Goal: Information Seeking & Learning: Learn about a topic

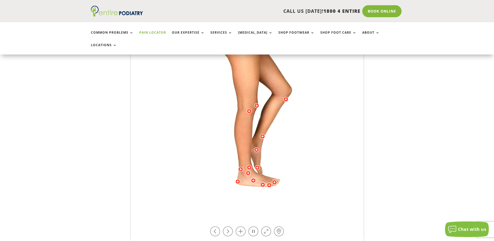
scroll to position [125, 0]
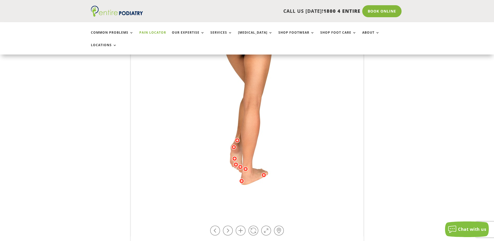
drag, startPoint x: 243, startPoint y: 187, endPoint x: 263, endPoint y: 194, distance: 20.5
click at [263, 194] on img at bounding box center [247, 108] width 144 height 208
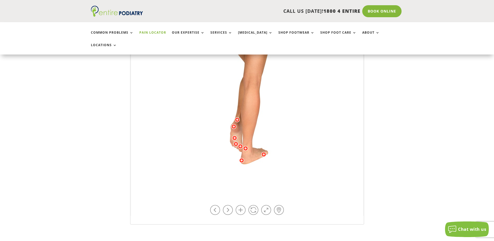
scroll to position [146, 0]
click at [242, 204] on link at bounding box center [241, 209] width 10 height 10
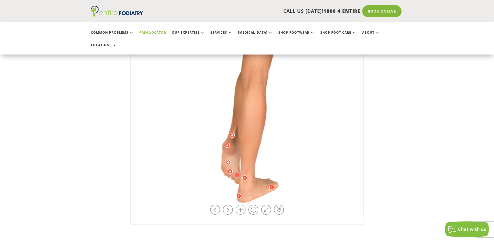
click at [242, 204] on link at bounding box center [241, 209] width 10 height 10
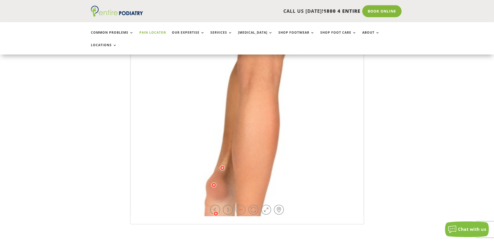
click at [242, 204] on link at bounding box center [241, 209] width 10 height 10
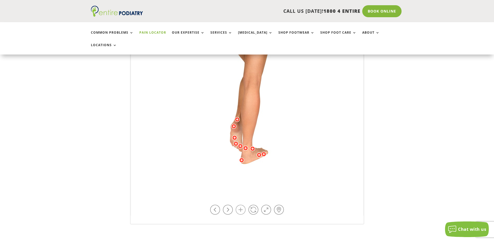
click at [238, 204] on link at bounding box center [241, 209] width 10 height 10
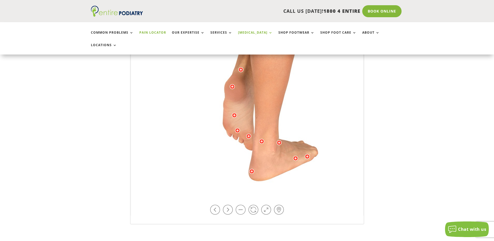
drag, startPoint x: 235, startPoint y: 147, endPoint x: 256, endPoint y: 36, distance: 112.6
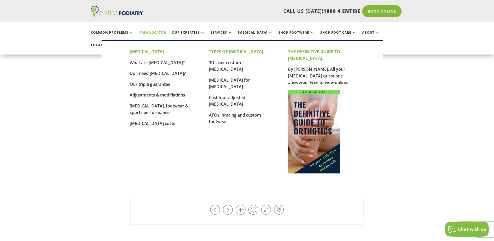
drag, startPoint x: 266, startPoint y: 114, endPoint x: 271, endPoint y: 115, distance: 5.3
click at [271, 115] on div "[MEDICAL_DATA] What are [MEDICAL_DATA]? Do I need [MEDICAL_DATA]? Our triple gu…" at bounding box center [242, 112] width 225 height 142
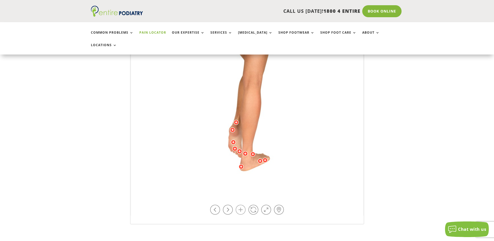
click at [242, 204] on link at bounding box center [241, 209] width 10 height 10
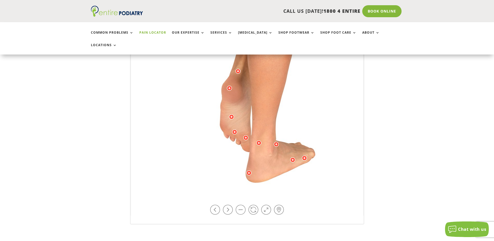
drag, startPoint x: 262, startPoint y: 169, endPoint x: 278, endPoint y: 58, distance: 112.6
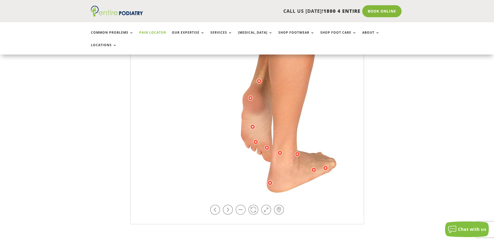
drag, startPoint x: 238, startPoint y: 134, endPoint x: 254, endPoint y: 164, distance: 34.5
click at [254, 164] on img at bounding box center [283, 0] width 359 height 521
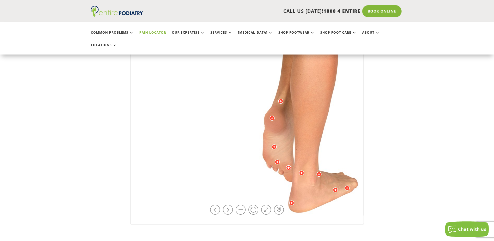
drag, startPoint x: 228, startPoint y: 126, endPoint x: 246, endPoint y: 142, distance: 24.0
click at [247, 142] on img at bounding box center [305, 20] width 359 height 521
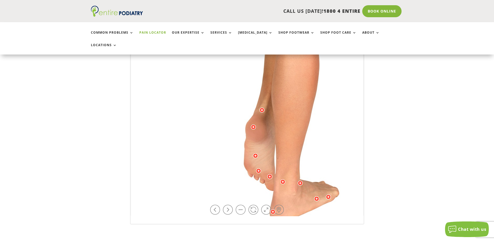
drag, startPoint x: 298, startPoint y: 117, endPoint x: 253, endPoint y: 126, distance: 45.7
click at [260, 124] on img at bounding box center [286, 29] width 359 height 521
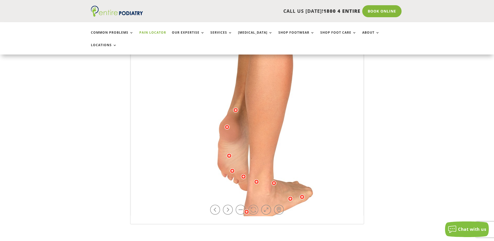
click at [254, 204] on link at bounding box center [253, 209] width 10 height 10
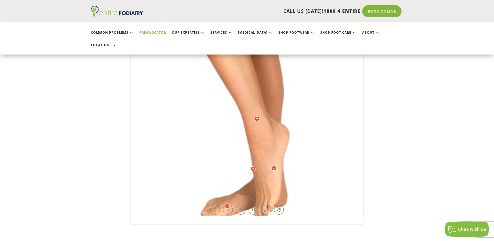
click at [252, 204] on link at bounding box center [253, 209] width 10 height 10
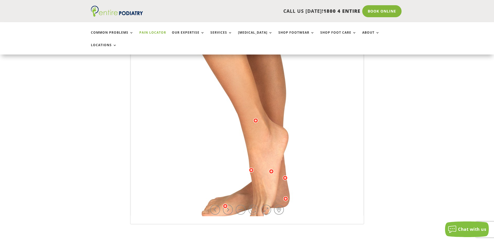
click at [252, 204] on link at bounding box center [253, 209] width 10 height 10
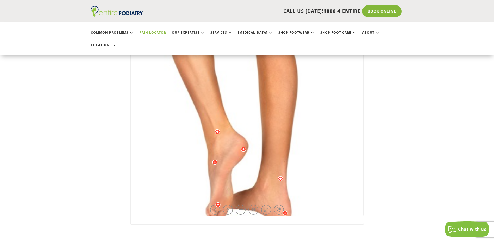
click at [252, 204] on link at bounding box center [253, 209] width 10 height 10
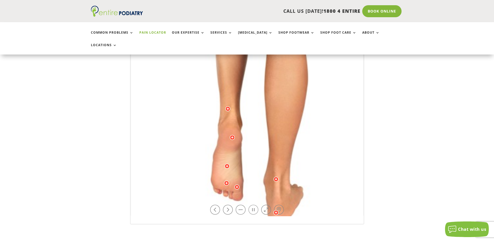
click at [252, 204] on link at bounding box center [253, 209] width 10 height 10
click at [226, 163] on div at bounding box center [226, 165] width 5 height 5
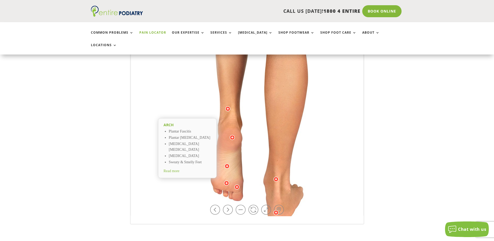
click at [385, 165] on div "Arch Plantar Fascitis Plantar [MEDICAL_DATA] [MEDICAL_DATA] [MEDICAL_DATA] [MED…" at bounding box center [247, 90] width 494 height 267
click at [227, 156] on img at bounding box center [260, 29] width 359 height 521
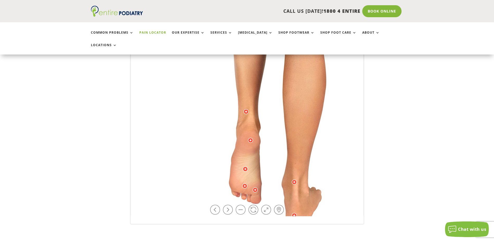
drag, startPoint x: 247, startPoint y: 168, endPoint x: 264, endPoint y: 172, distance: 18.4
click at [264, 172] on img at bounding box center [278, 32] width 359 height 521
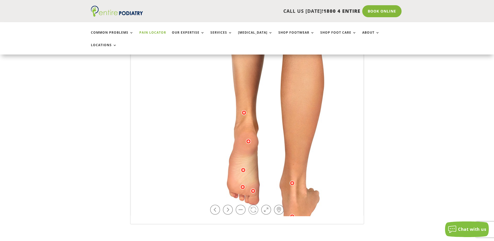
click at [250, 204] on link at bounding box center [253, 209] width 10 height 10
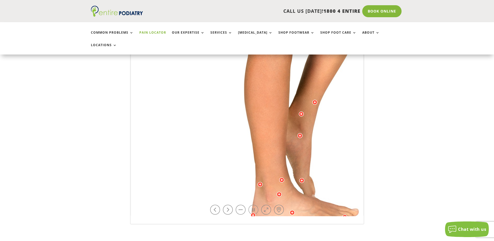
click at [254, 204] on link at bounding box center [253, 209] width 10 height 10
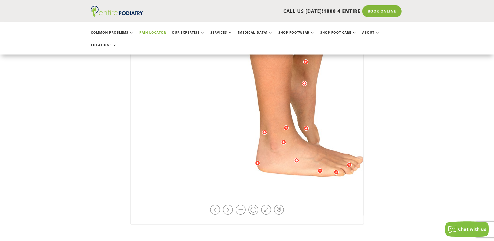
drag, startPoint x: 301, startPoint y: 152, endPoint x: 301, endPoint y: 97, distance: 55.2
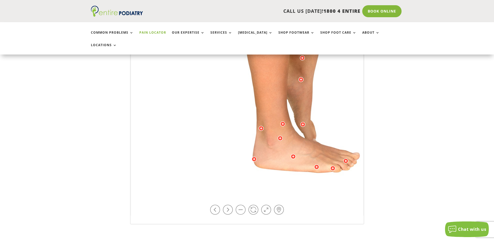
click at [281, 135] on div at bounding box center [279, 137] width 5 height 5
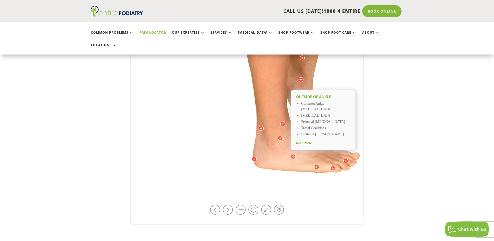
click at [282, 121] on div at bounding box center [282, 123] width 5 height 5
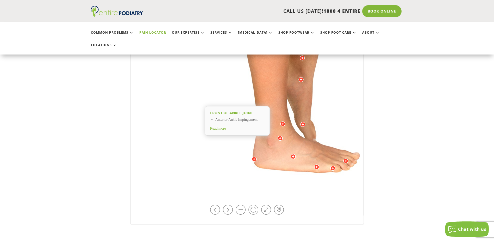
click at [251, 204] on link at bounding box center [253, 209] width 10 height 10
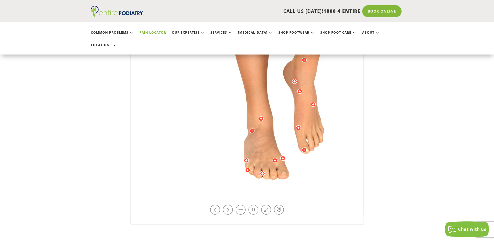
click at [251, 204] on link at bounding box center [253, 209] width 10 height 10
click at [254, 128] on div at bounding box center [251, 130] width 5 height 5
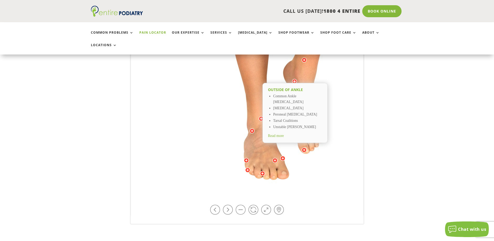
click at [437, 157] on div "Arch Plantar Fascitis Plantar [MEDICAL_DATA] [MEDICAL_DATA] [MEDICAL_DATA] [MED…" at bounding box center [247, 90] width 494 height 267
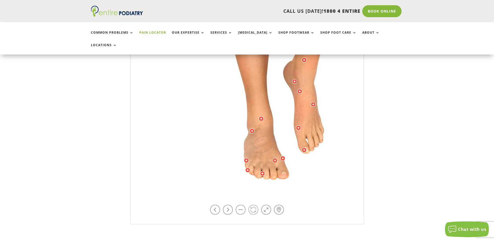
click at [257, 204] on link at bounding box center [253, 209] width 10 height 10
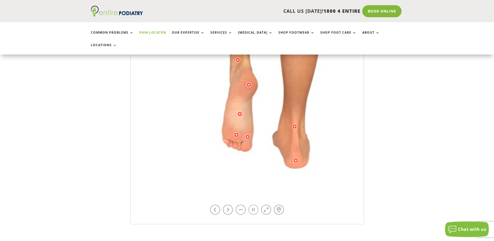
click at [257, 204] on link at bounding box center [253, 209] width 10 height 10
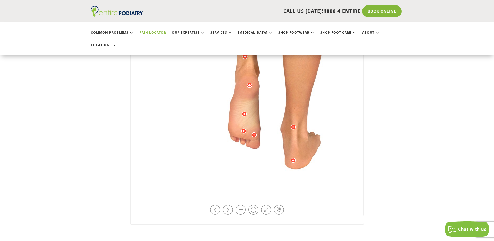
click at [242, 111] on div at bounding box center [244, 113] width 5 height 5
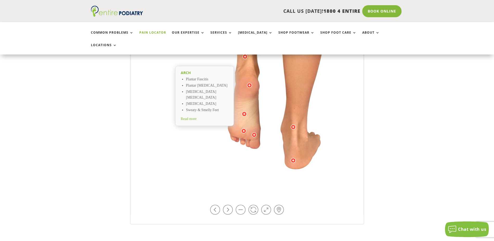
click at [420, 106] on div "Arch Plantar Fascitis Plantar [MEDICAL_DATA] [MEDICAL_DATA] [MEDICAL_DATA] [MED…" at bounding box center [247, 90] width 494 height 267
